Goal: Transaction & Acquisition: Purchase product/service

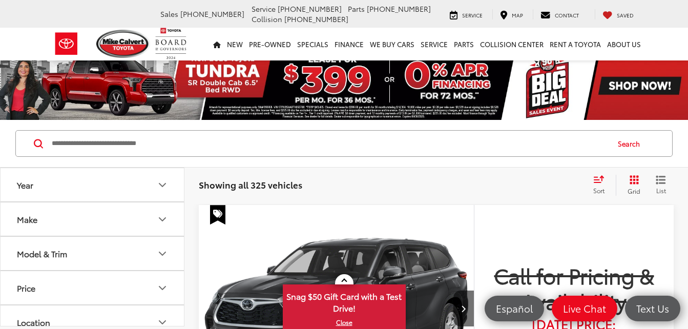
click at [164, 183] on icon "Year" at bounding box center [162, 185] width 12 height 12
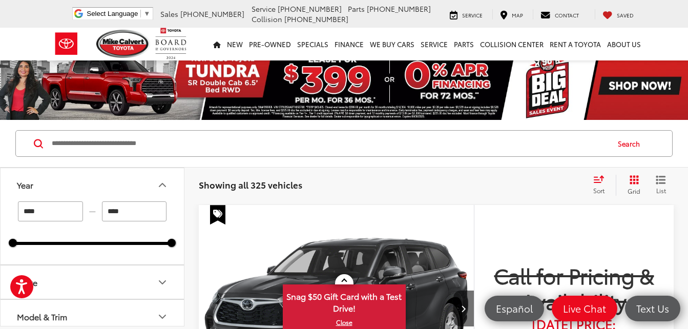
click at [50, 216] on input "****" at bounding box center [50, 211] width 65 height 20
type input "*"
type input "****"
click at [119, 210] on input "****" at bounding box center [134, 211] width 65 height 20
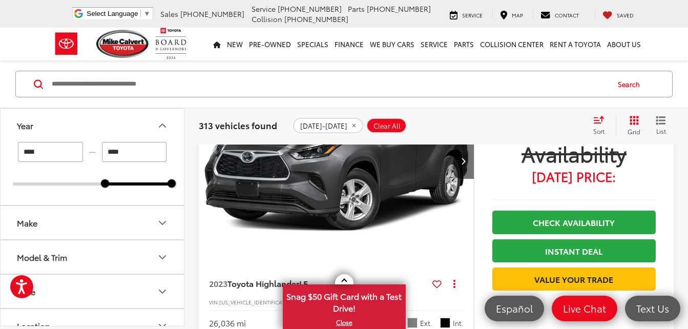
scroll to position [157, 0]
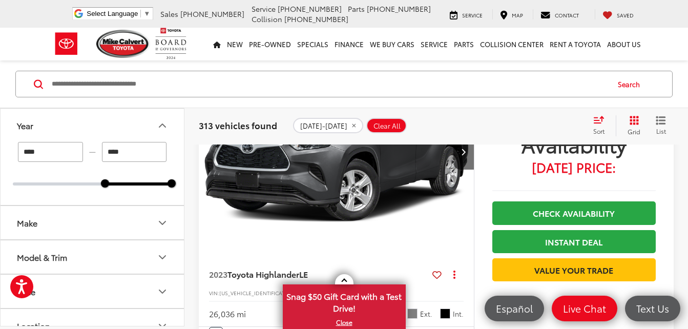
click at [166, 221] on icon "Make" at bounding box center [162, 222] width 6 height 3
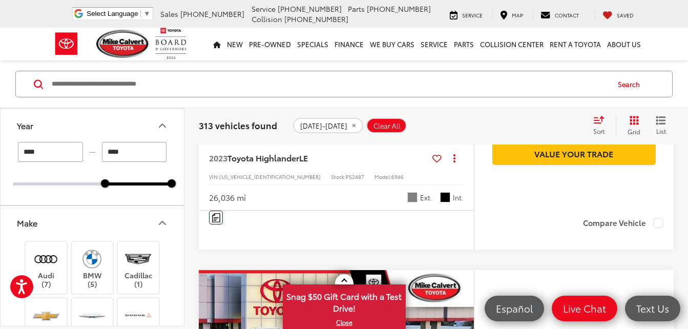
scroll to position [321, 0]
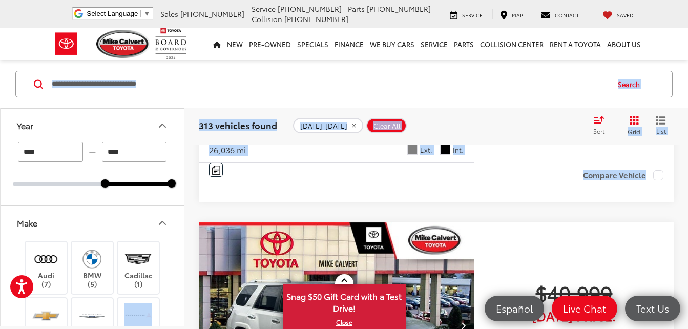
drag, startPoint x: 196, startPoint y: 296, endPoint x: 184, endPoint y: 303, distance: 14.1
drag, startPoint x: 184, startPoint y: 303, endPoint x: 189, endPoint y: 315, distance: 12.9
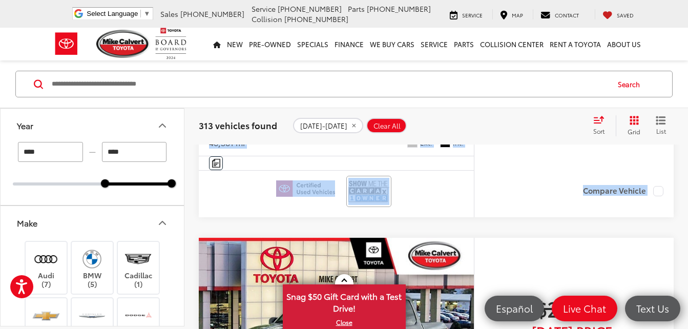
drag, startPoint x: 189, startPoint y: 315, endPoint x: 191, endPoint y: 327, distance: 12.0
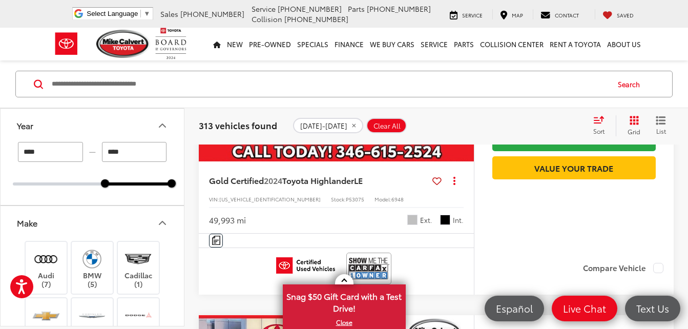
scroll to position [1314, 0]
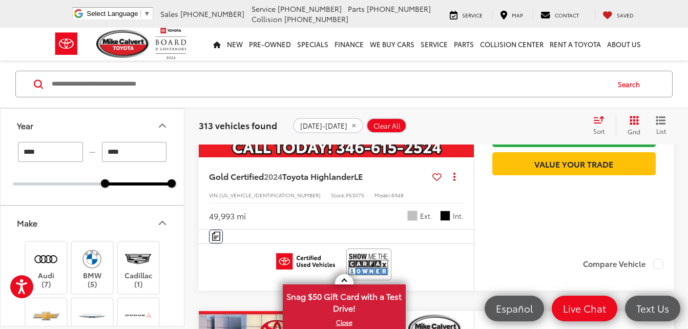
click at [559, 79] on input "Search by Make, Model, or Keyword" at bounding box center [330, 84] width 558 height 25
click at [50, 283] on label "Audi (7)" at bounding box center [47, 268] width 42 height 42
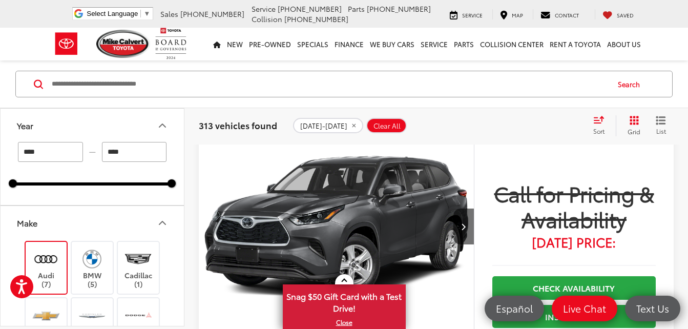
scroll to position [59, 0]
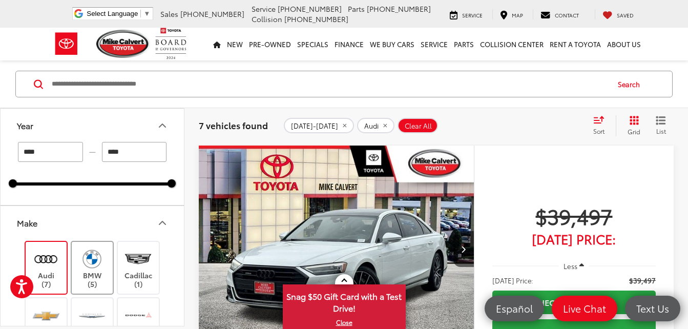
click at [95, 286] on label "BMW (5)" at bounding box center [93, 268] width 42 height 42
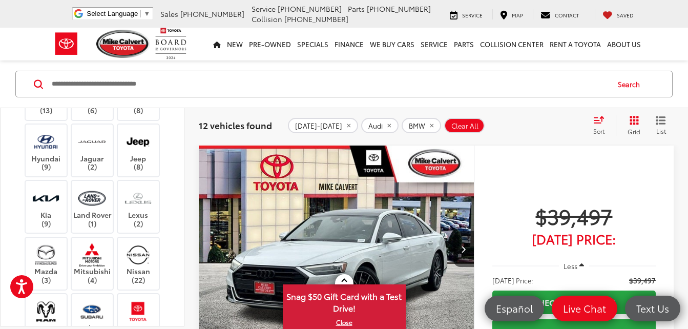
scroll to position [308, 0]
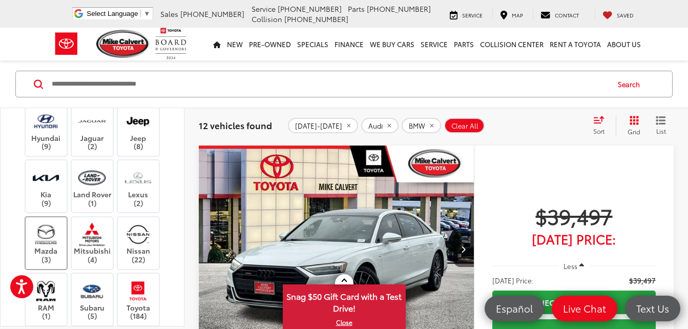
click at [49, 248] on label "Mazda (3)" at bounding box center [47, 243] width 42 height 42
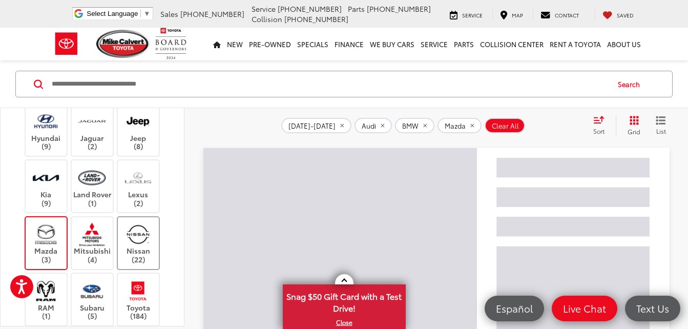
click at [142, 244] on img at bounding box center [138, 234] width 28 height 24
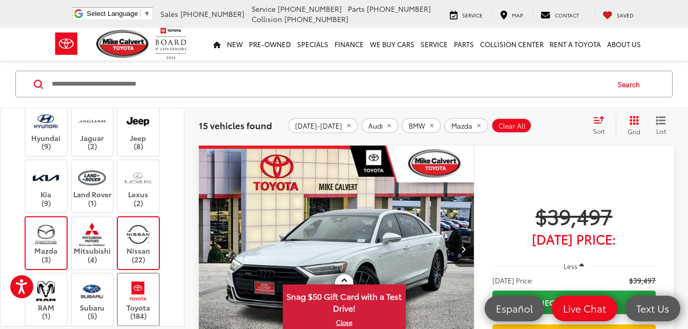
click at [138, 300] on img at bounding box center [138, 291] width 28 height 24
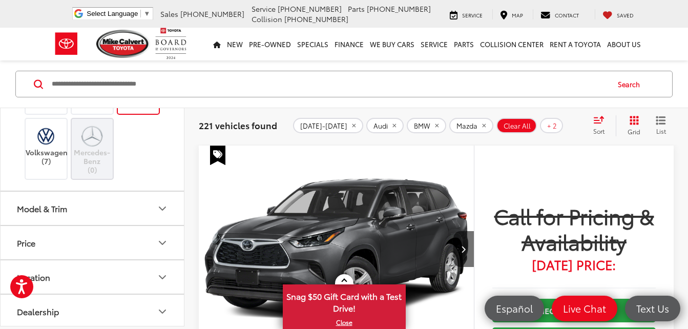
scroll to position [581, 0]
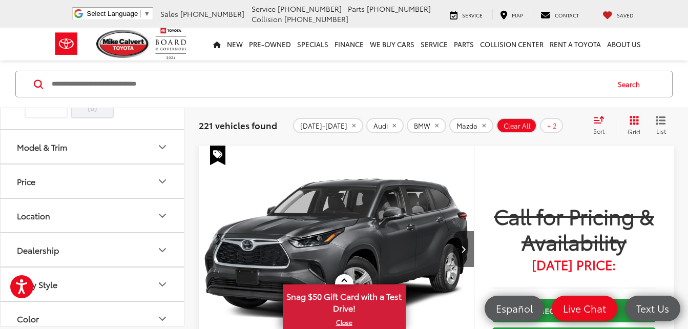
click at [163, 143] on icon "Model & Trim" at bounding box center [162, 147] width 12 height 12
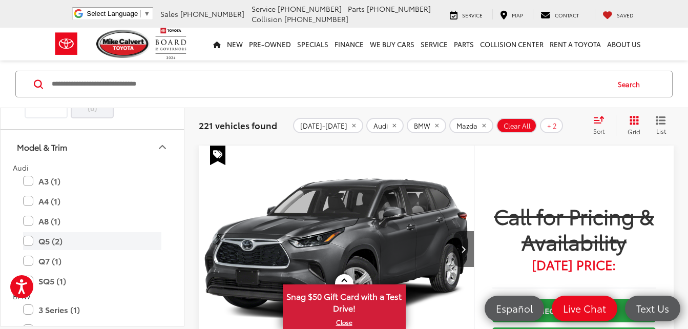
click at [28, 242] on label "Q5 (2)" at bounding box center [92, 241] width 138 height 18
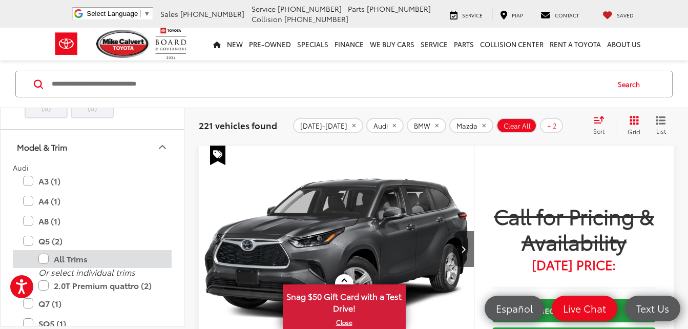
scroll to position [590, 0]
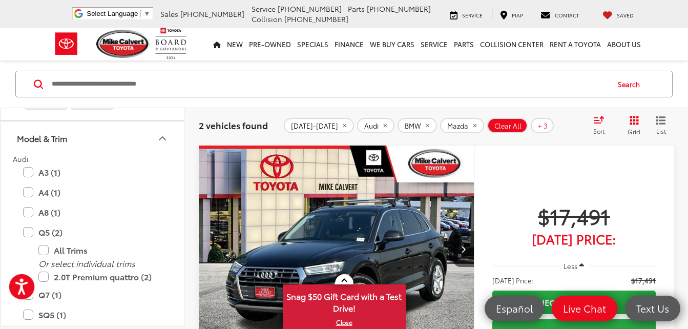
click at [28, 296] on button "Open accessiBe: accessibility options, statement and help" at bounding box center [22, 287] width 26 height 26
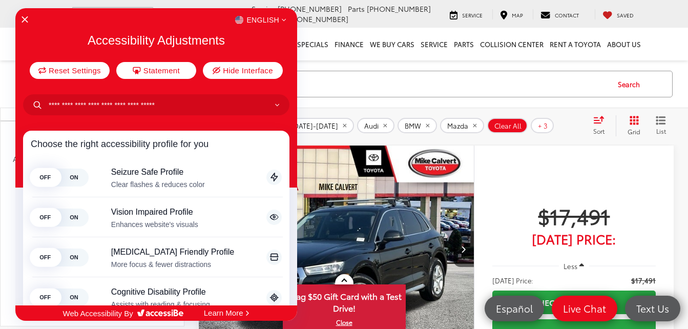
click at [348, 83] on div at bounding box center [344, 164] width 688 height 329
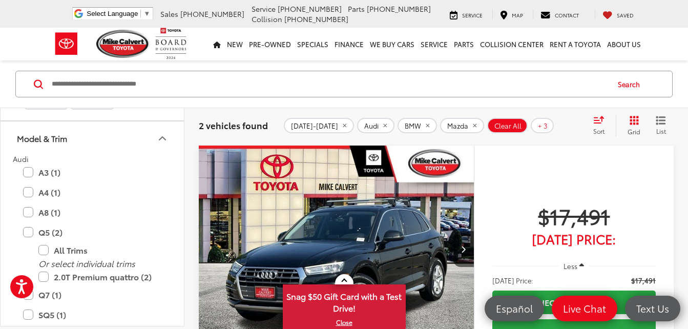
drag, startPoint x: 572, startPoint y: 274, endPoint x: 586, endPoint y: 273, distance: 14.9
click at [572, 274] on button "Less" at bounding box center [574, 266] width 31 height 18
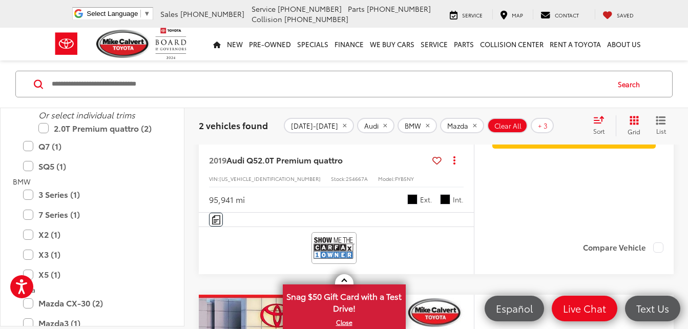
scroll to position [743, 0]
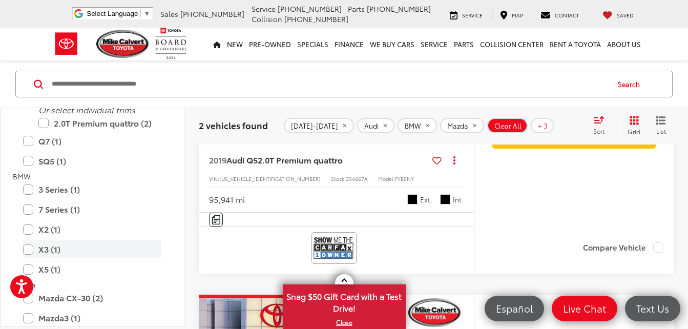
click at [30, 248] on label "X3 (1)" at bounding box center [92, 249] width 138 height 18
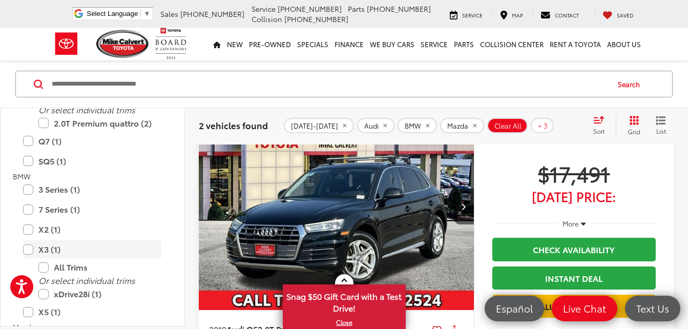
scroll to position [59, 0]
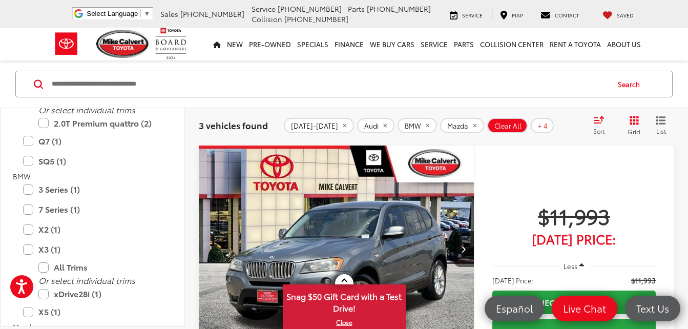
drag, startPoint x: 28, startPoint y: 311, endPoint x: 182, endPoint y: 207, distance: 186.1
click at [182, 207] on div "Year **** — **** 2014 2019 Make Audi (2) BMW (1) Cadillac (0) Chevrolet (0) Chr…" at bounding box center [93, 217] width 184 height 218
drag, startPoint x: 182, startPoint y: 207, endPoint x: 164, endPoint y: 211, distance: 18.9
click at [164, 211] on div "7 Series (1) All Trims Or select individual trims 740i (1)" at bounding box center [92, 209] width 159 height 18
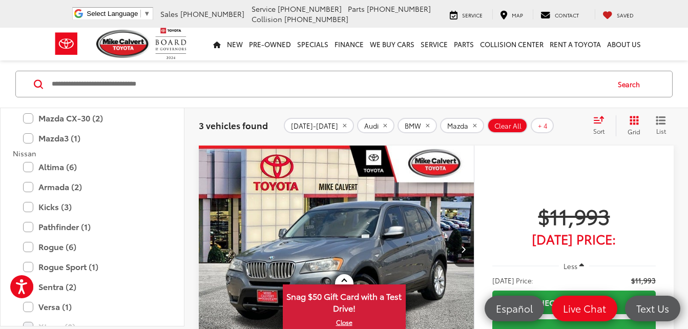
scroll to position [886, 0]
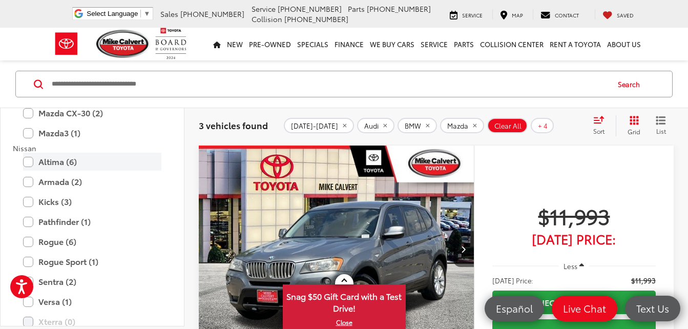
click at [29, 159] on label "Altima (6)" at bounding box center [92, 162] width 138 height 18
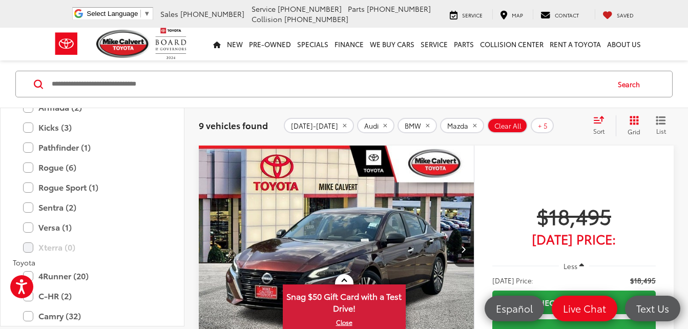
scroll to position [975, 0]
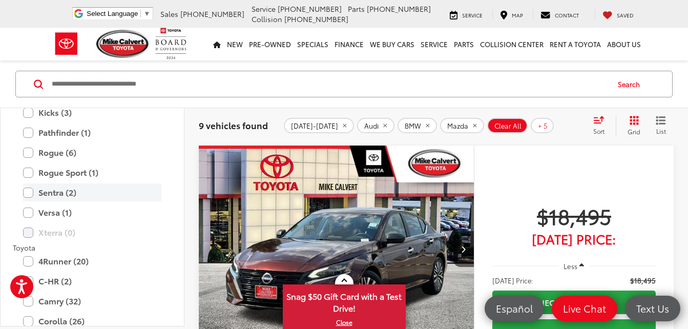
click at [28, 191] on label "Sentra (2)" at bounding box center [92, 193] width 138 height 18
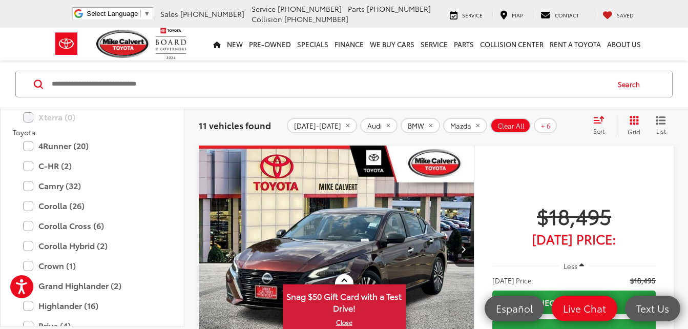
scroll to position [1101, 0]
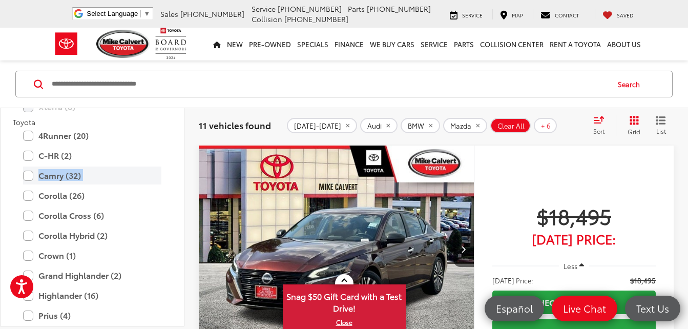
drag, startPoint x: 24, startPoint y: 189, endPoint x: 26, endPoint y: 172, distance: 16.5
click at [26, 172] on label "Camry (32)" at bounding box center [92, 176] width 138 height 18
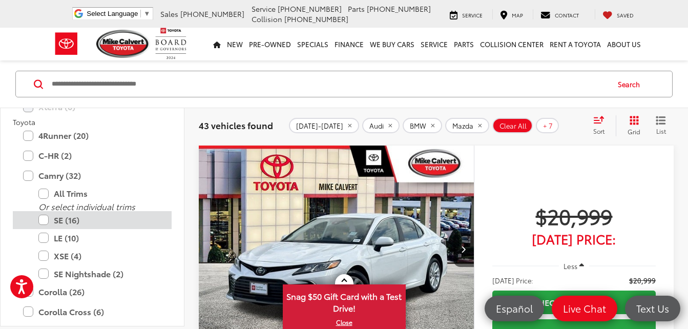
click at [45, 220] on label "SE (16)" at bounding box center [99, 220] width 123 height 18
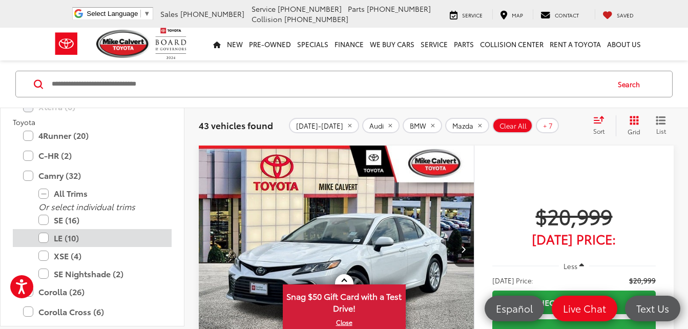
click at [46, 237] on label "LE (10)" at bounding box center [99, 238] width 123 height 18
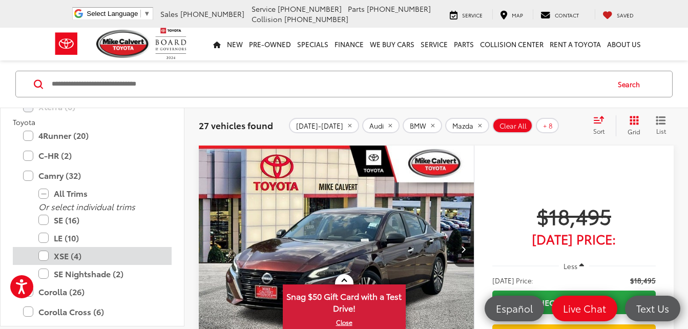
click at [45, 255] on label "XSE (4)" at bounding box center [99, 256] width 123 height 18
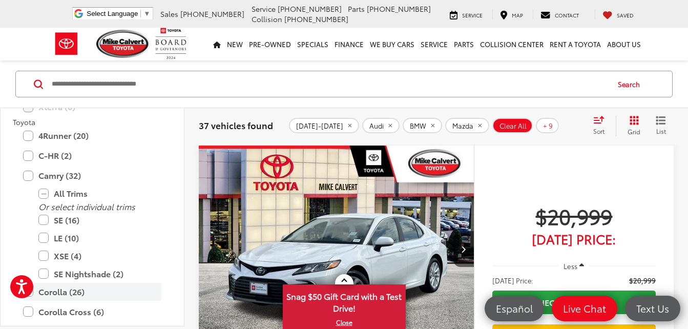
click at [108, 289] on label "Corolla (26)" at bounding box center [92, 292] width 138 height 18
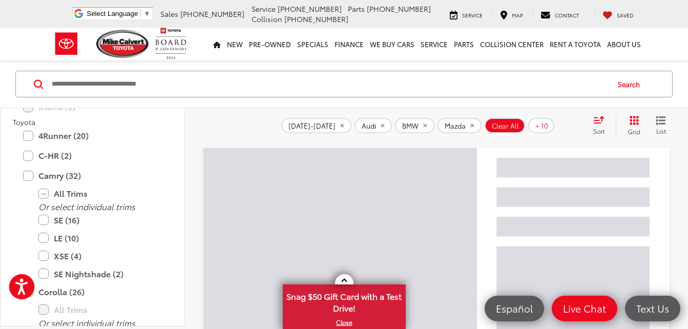
click at [32, 291] on button "Open accessiBe: accessibility options, statement and help" at bounding box center [22, 287] width 26 height 26
click at [32, 291] on div "OFF ON Seizure Safe Profile Clear flashes & reduces color This profile enables …" at bounding box center [156, 320] width 251 height 240
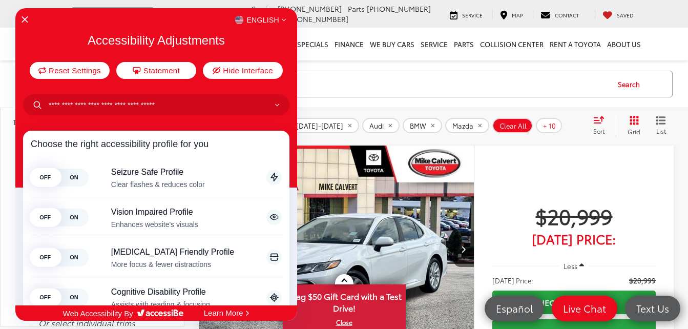
click at [290, 114] on div "English Accessibility Adjustments Reset Settings Statement Hide Interface Choos…" at bounding box center [156, 156] width 282 height 297
click at [344, 87] on div at bounding box center [344, 164] width 688 height 329
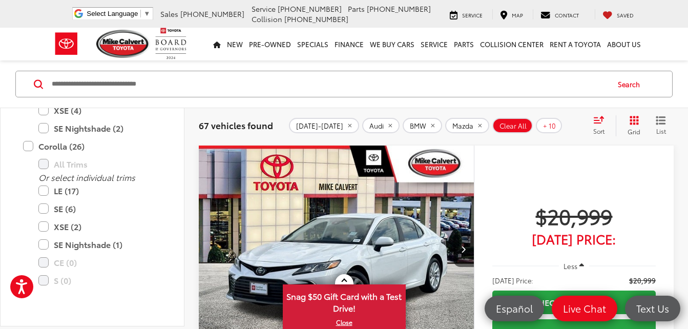
scroll to position [1258, 0]
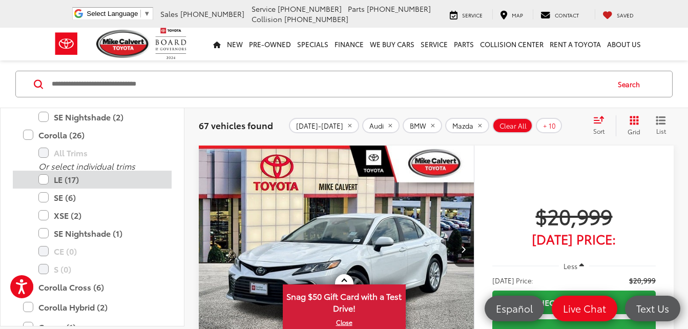
click at [46, 175] on label "LE (17)" at bounding box center [99, 180] width 123 height 18
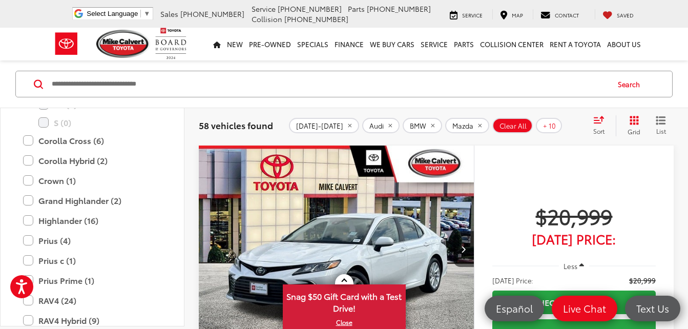
scroll to position [1313, 0]
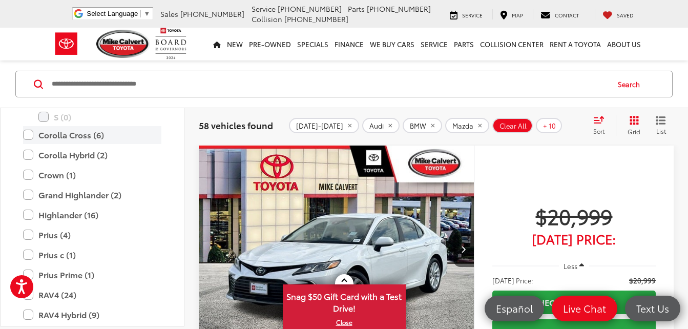
click at [31, 133] on label "Corolla Cross (6)" at bounding box center [92, 135] width 138 height 18
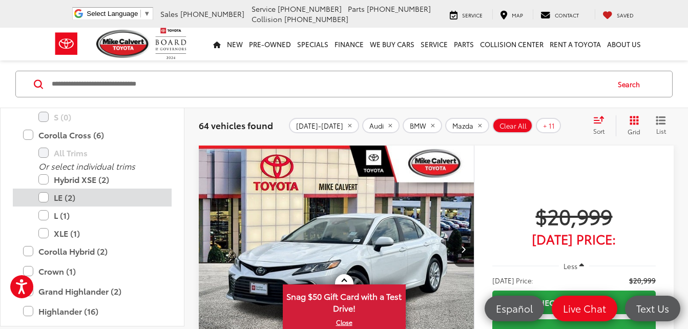
click at [44, 196] on label "LE (2)" at bounding box center [99, 198] width 123 height 18
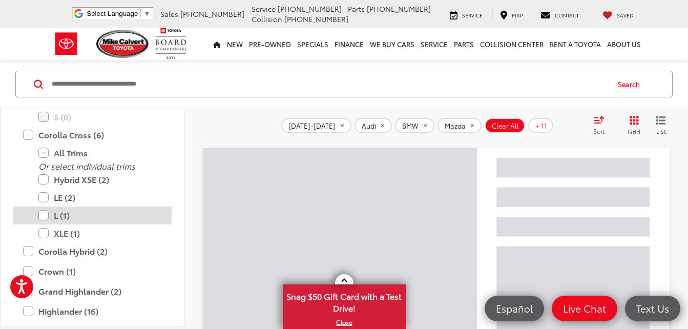
click at [46, 216] on label "L (1)" at bounding box center [99, 216] width 123 height 18
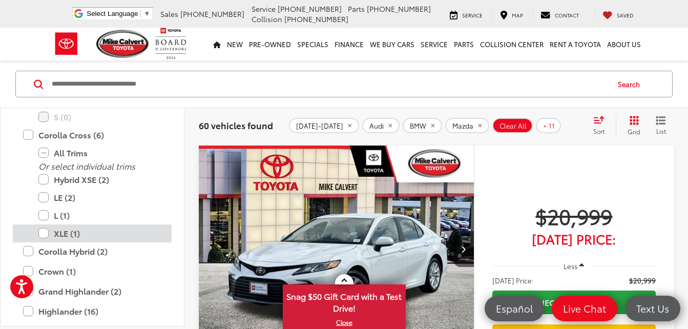
click at [44, 233] on label "XLE (1)" at bounding box center [99, 234] width 123 height 18
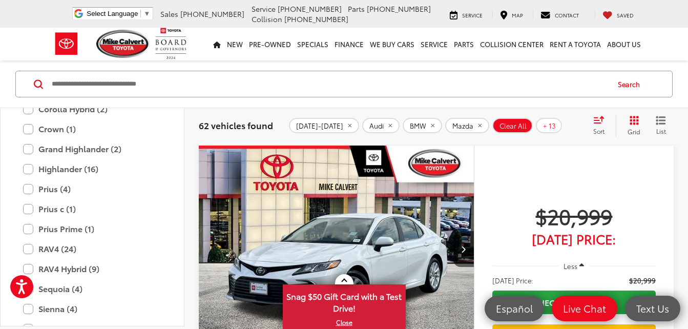
scroll to position [1232, 0]
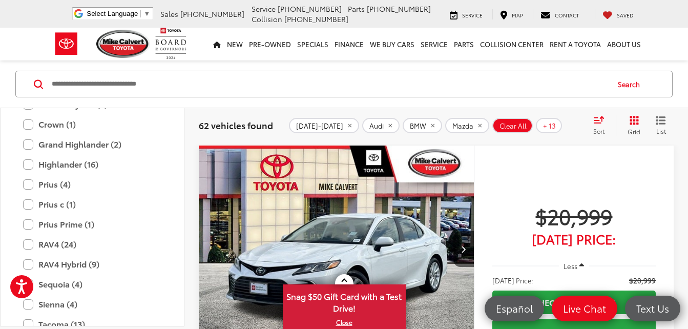
drag, startPoint x: 184, startPoint y: 266, endPoint x: 185, endPoint y: 233, distance: 33.3
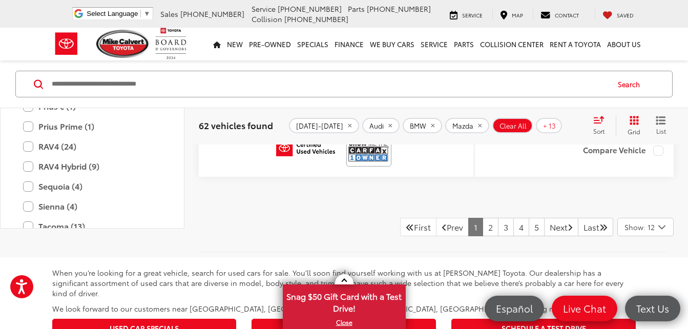
scroll to position [4355, 0]
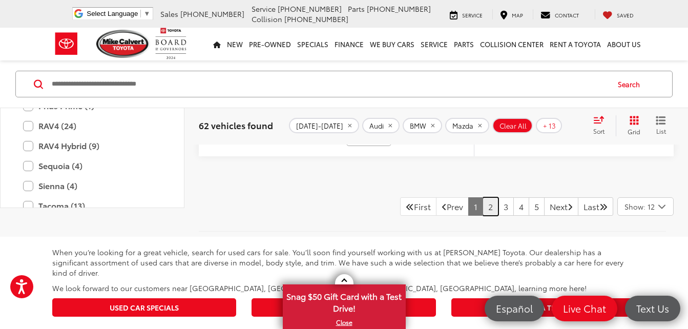
click at [483, 211] on link "2" at bounding box center [491, 206] width 16 height 18
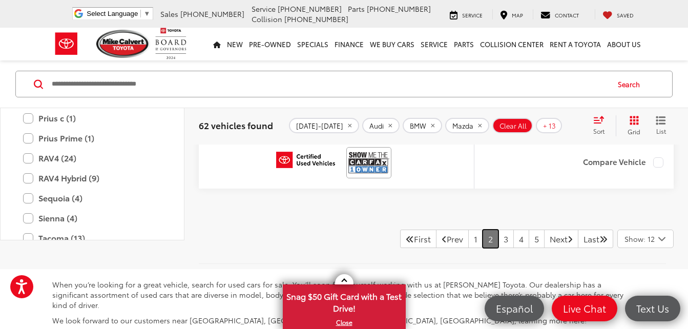
scroll to position [4328, 0]
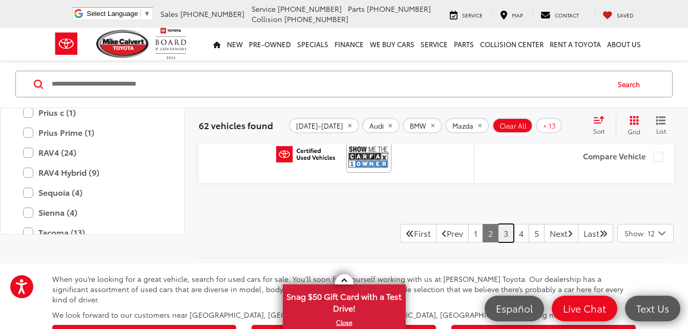
click at [498, 234] on link "3" at bounding box center [506, 233] width 16 height 18
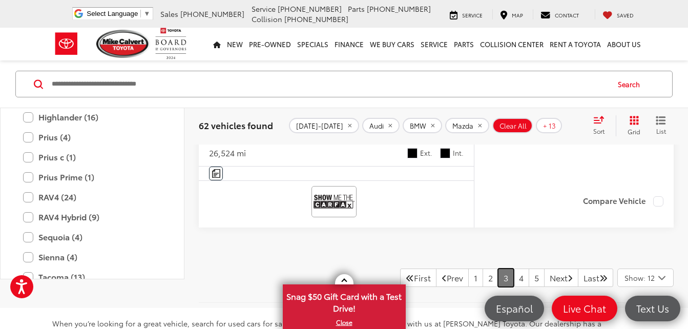
scroll to position [4288, 0]
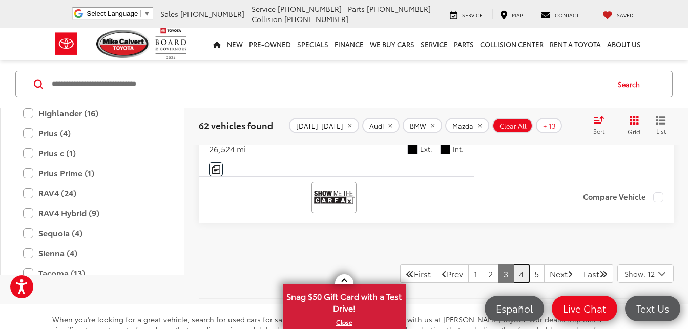
click at [514, 272] on link "4" at bounding box center [522, 274] width 16 height 18
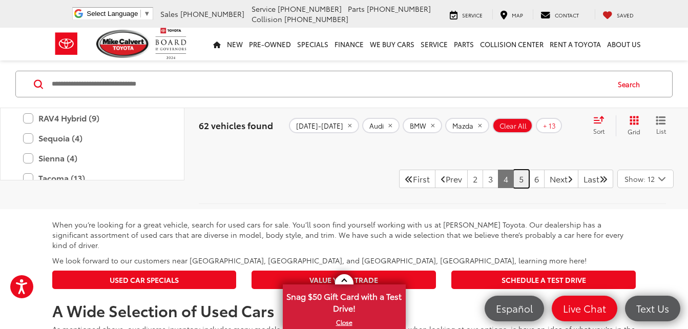
scroll to position [4417, 0]
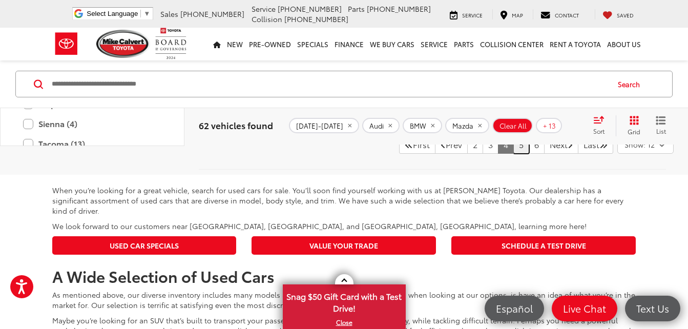
click at [514, 146] on link "5" at bounding box center [522, 144] width 16 height 18
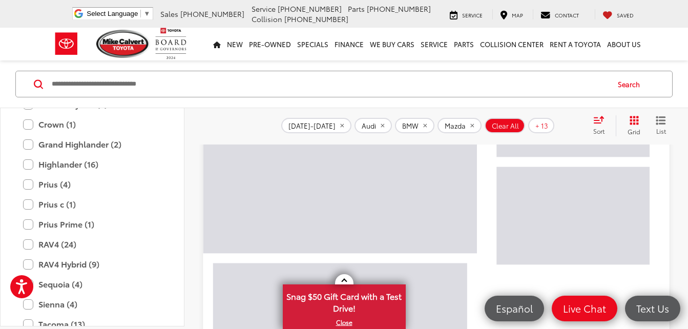
scroll to position [59, 0]
